Goal: Find specific page/section: Find specific page/section

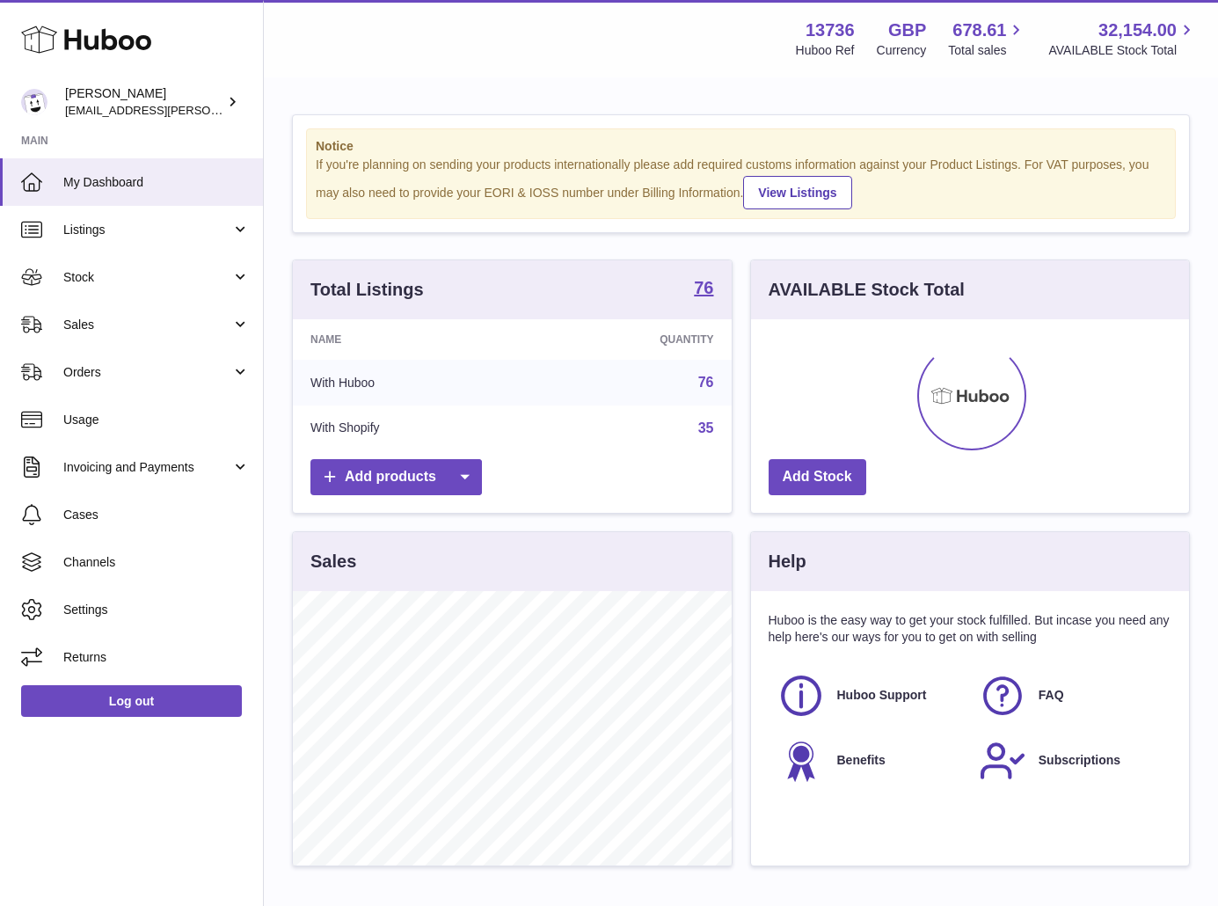
scroll to position [274, 438]
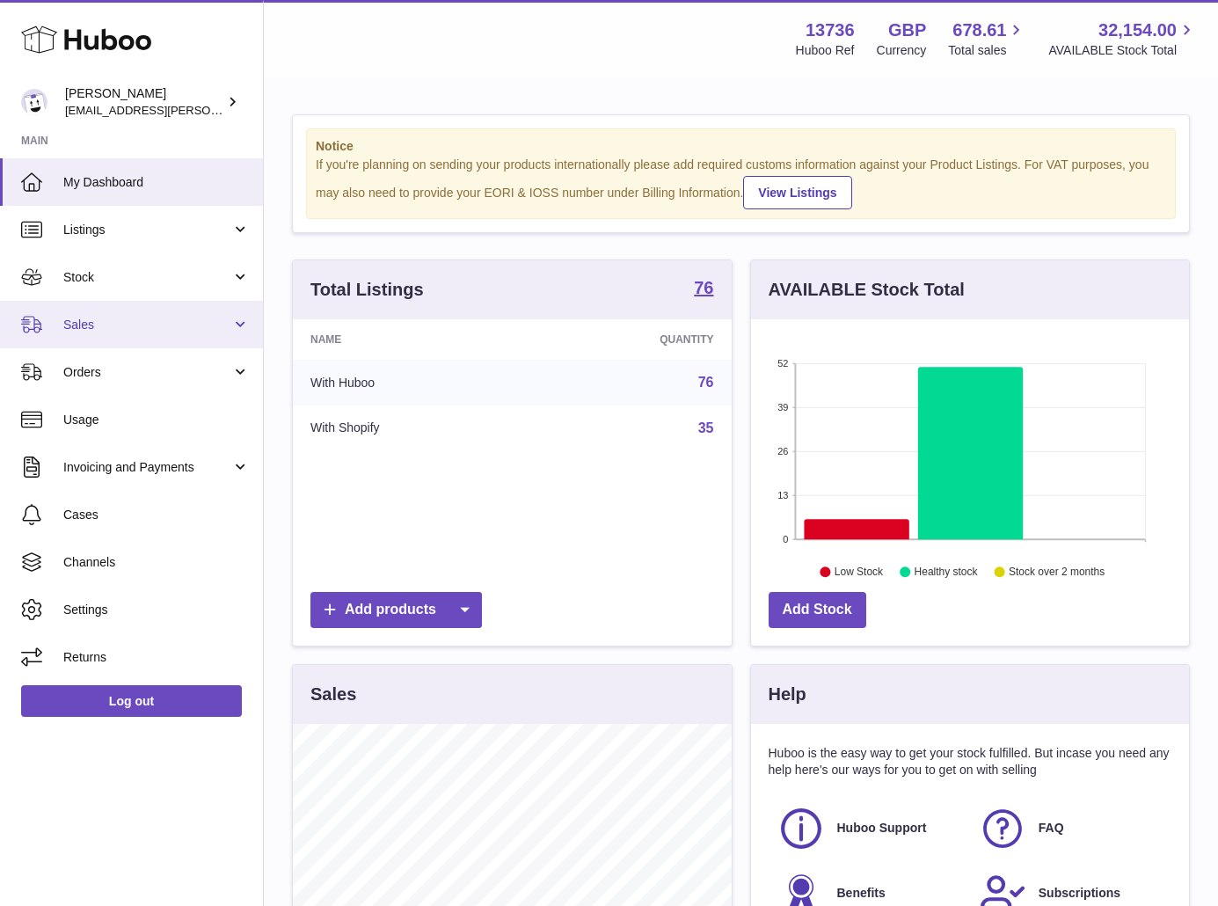
click at [150, 317] on span "Sales" at bounding box center [147, 325] width 168 height 17
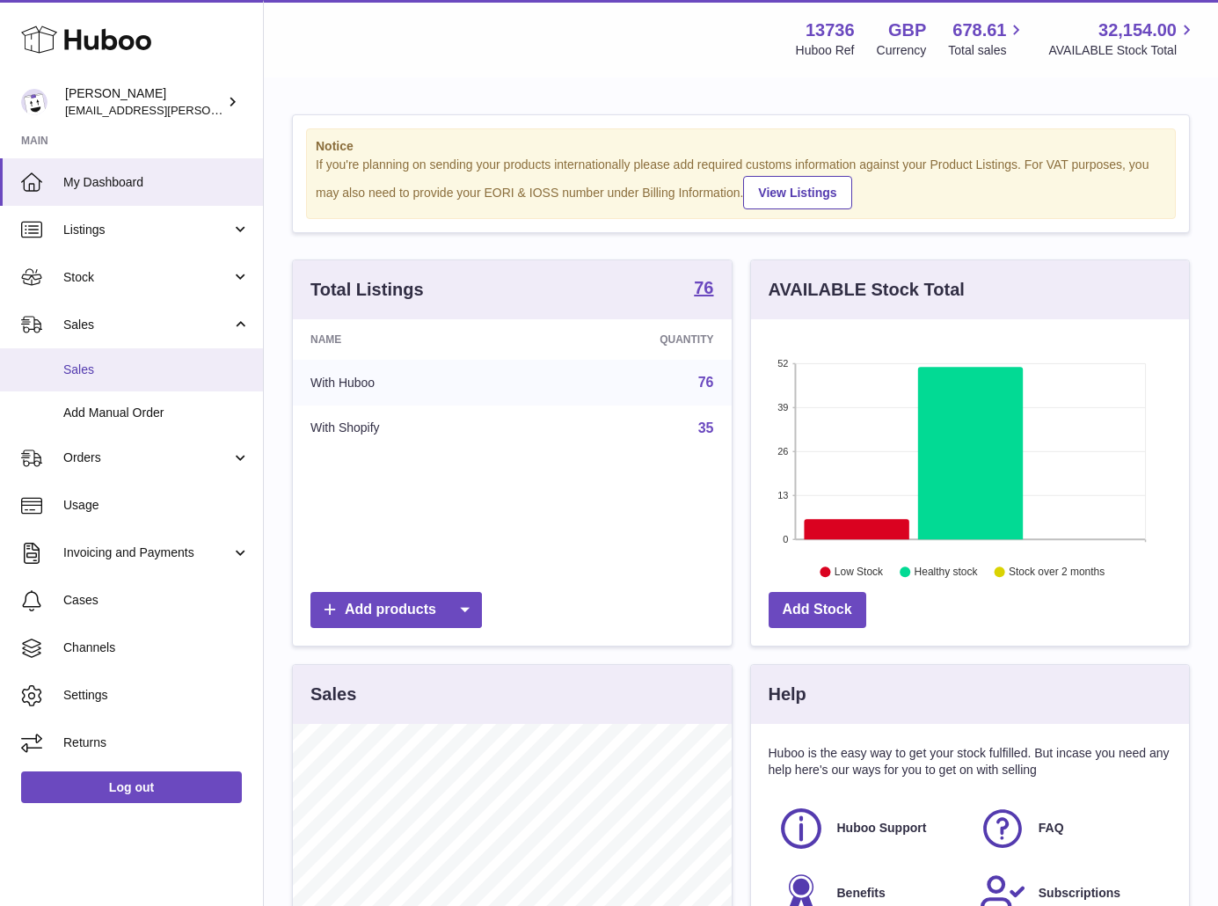
click at [136, 378] on link "Sales" at bounding box center [131, 369] width 263 height 43
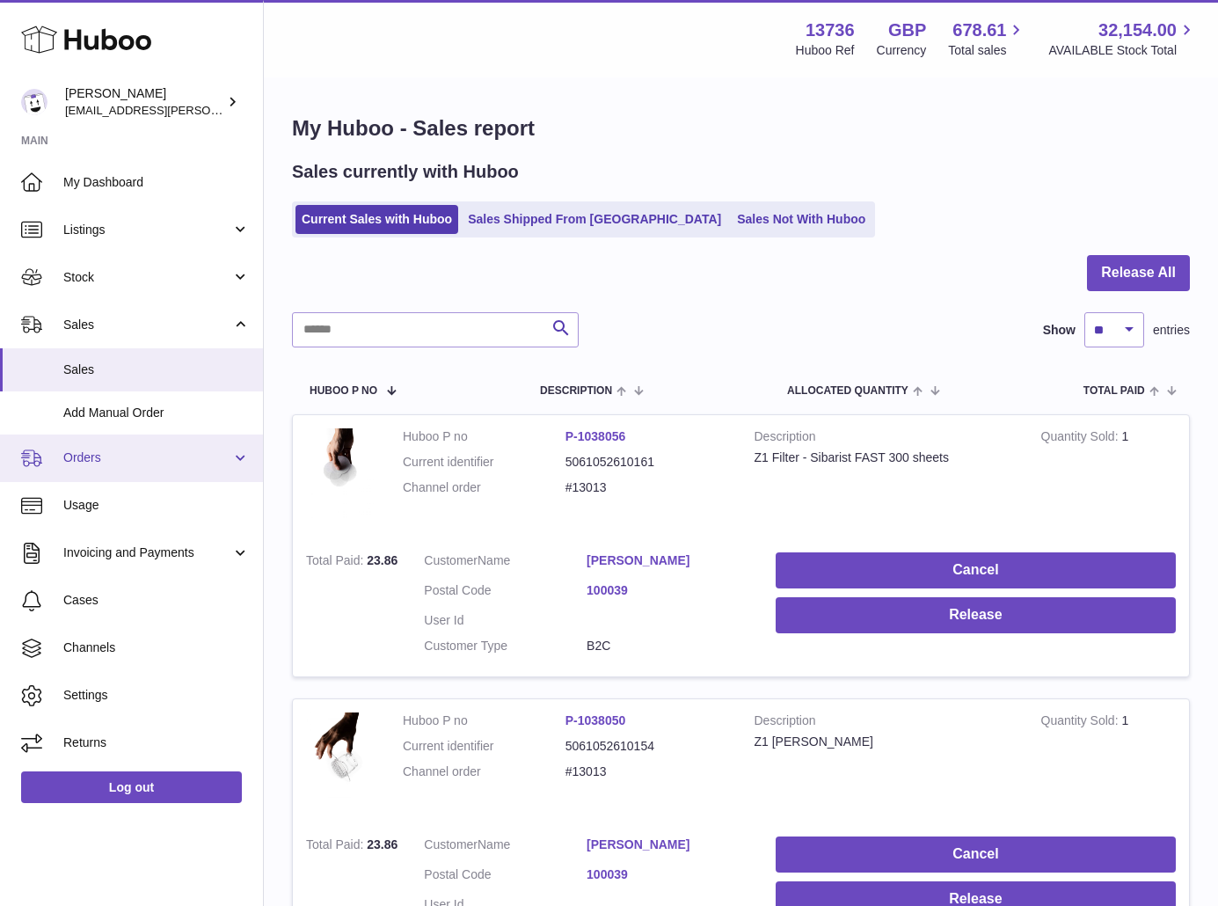
click at [120, 451] on span "Orders" at bounding box center [147, 457] width 168 height 17
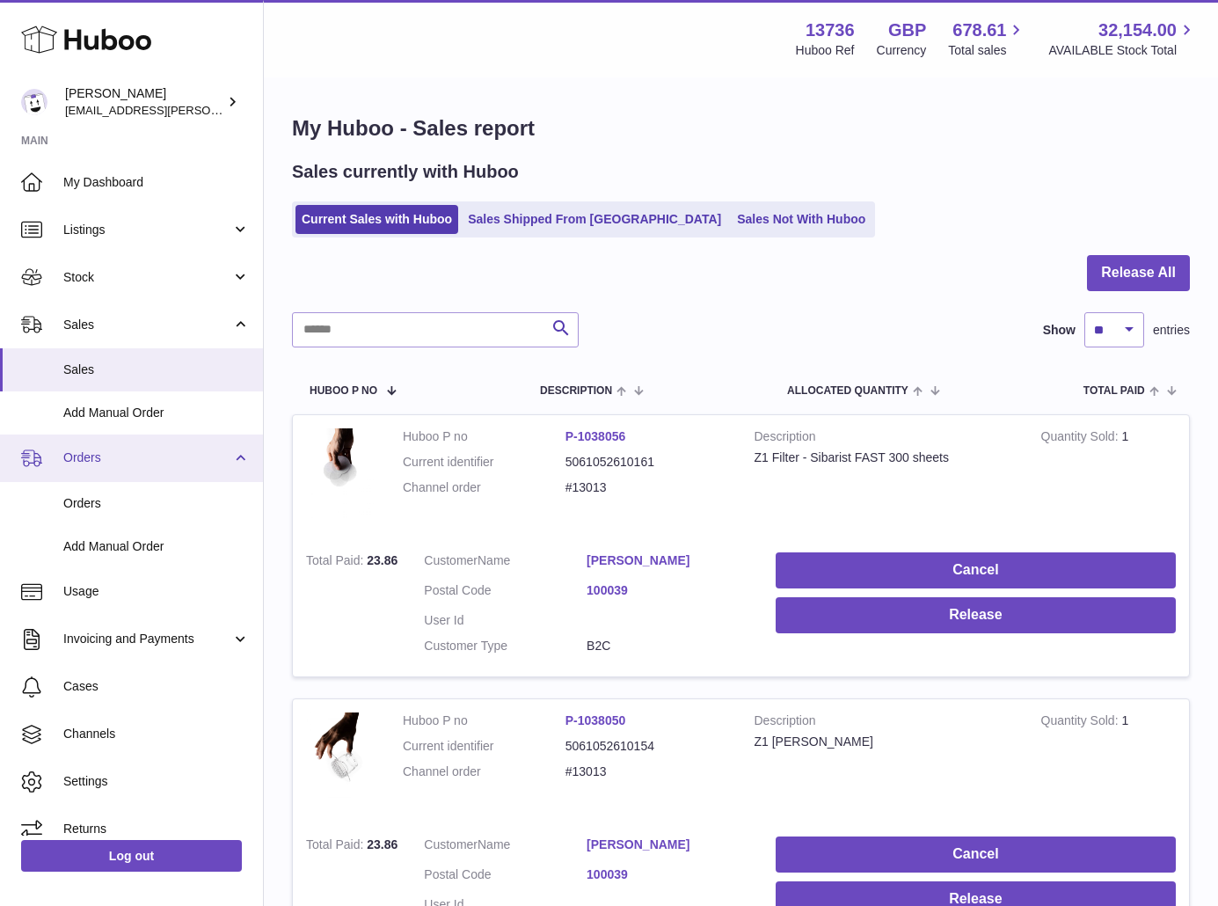
click at [119, 452] on span "Orders" at bounding box center [147, 457] width 168 height 17
